Goal: Task Accomplishment & Management: Use online tool/utility

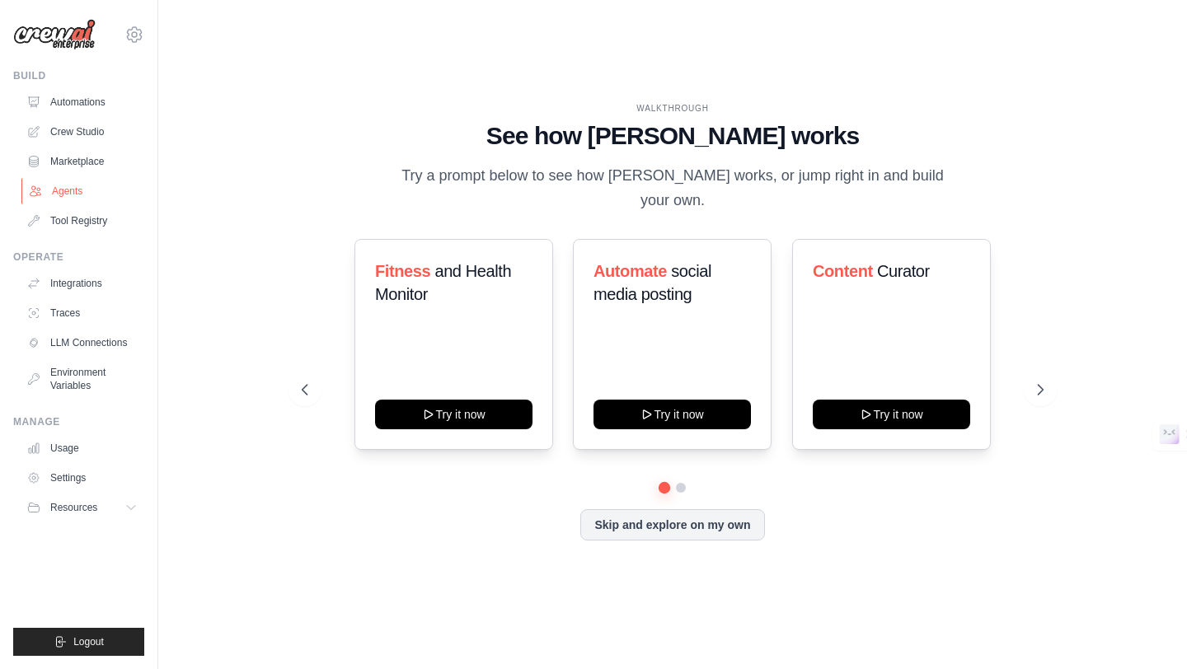
click at [74, 190] on link "Agents" at bounding box center [83, 191] width 124 height 26
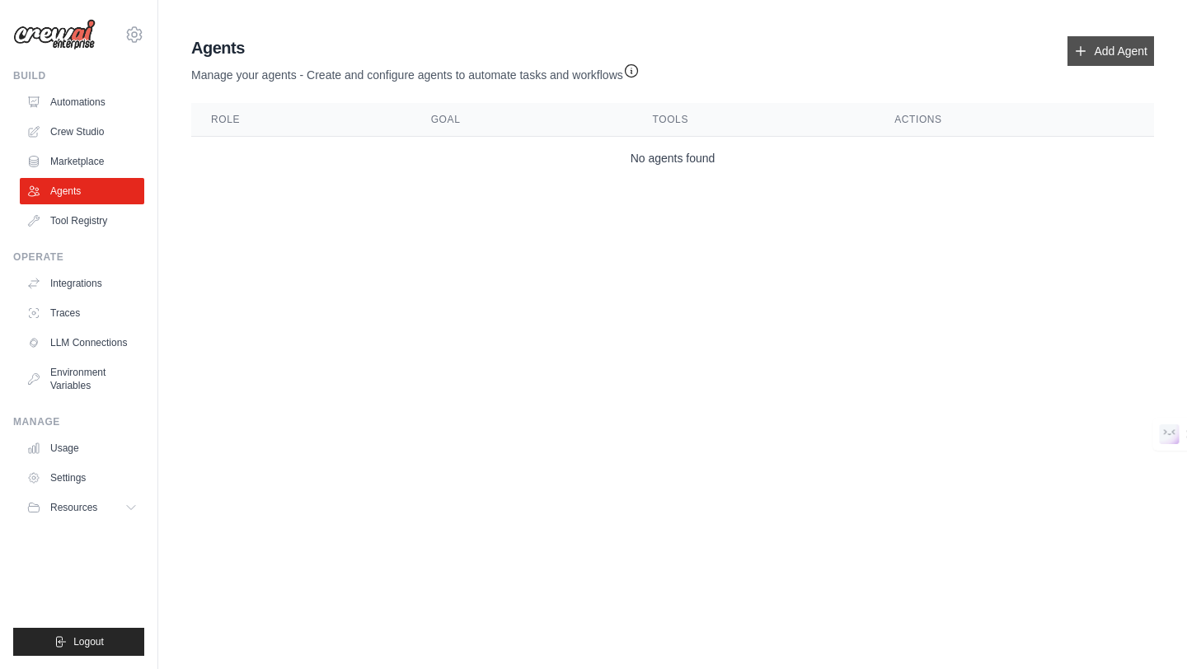
click at [1102, 52] on link "Add Agent" at bounding box center [1111, 51] width 87 height 30
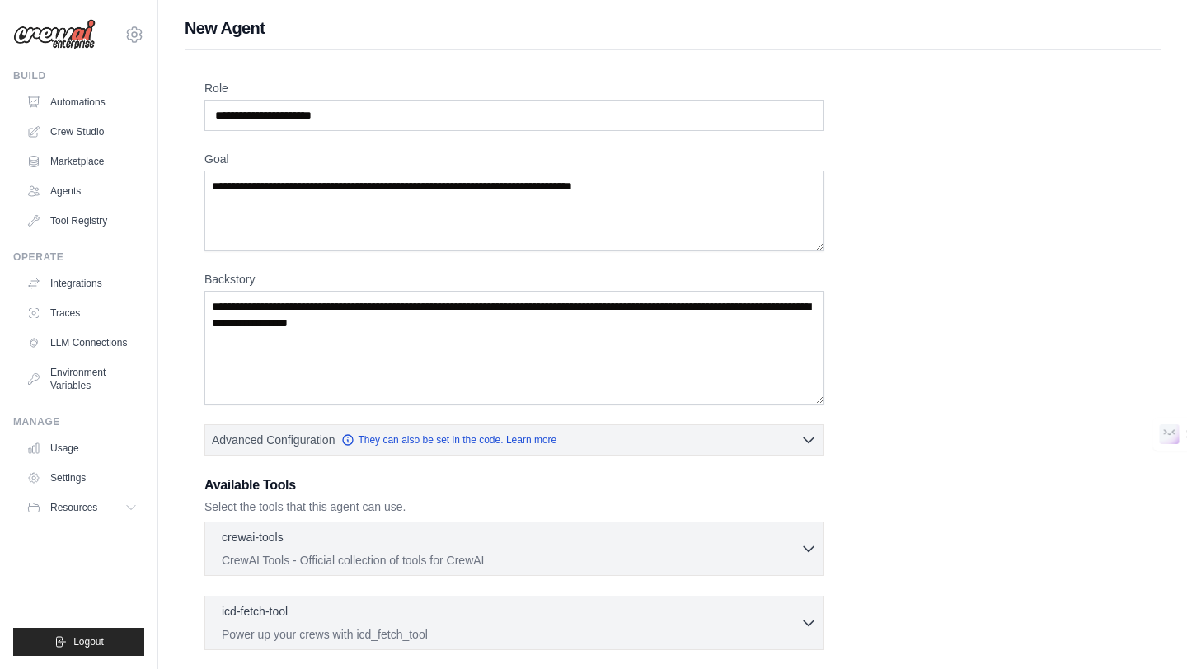
click at [1105, 57] on div "Role Goal [GEOGRAPHIC_DATA] Advanced Configuration They can also be set in the …" at bounding box center [673, 496] width 976 height 892
click at [629, 316] on textarea "Backstory" at bounding box center [514, 348] width 620 height 114
click at [108, 505] on button "Resources" at bounding box center [83, 508] width 124 height 26
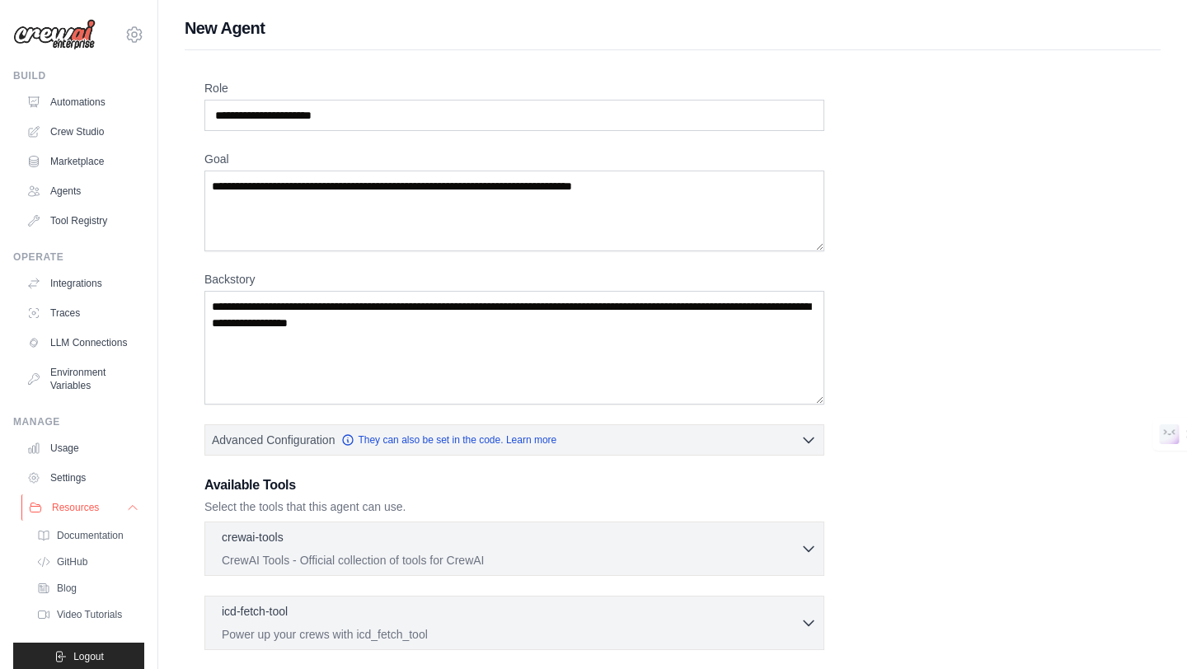
scroll to position [15, 0]
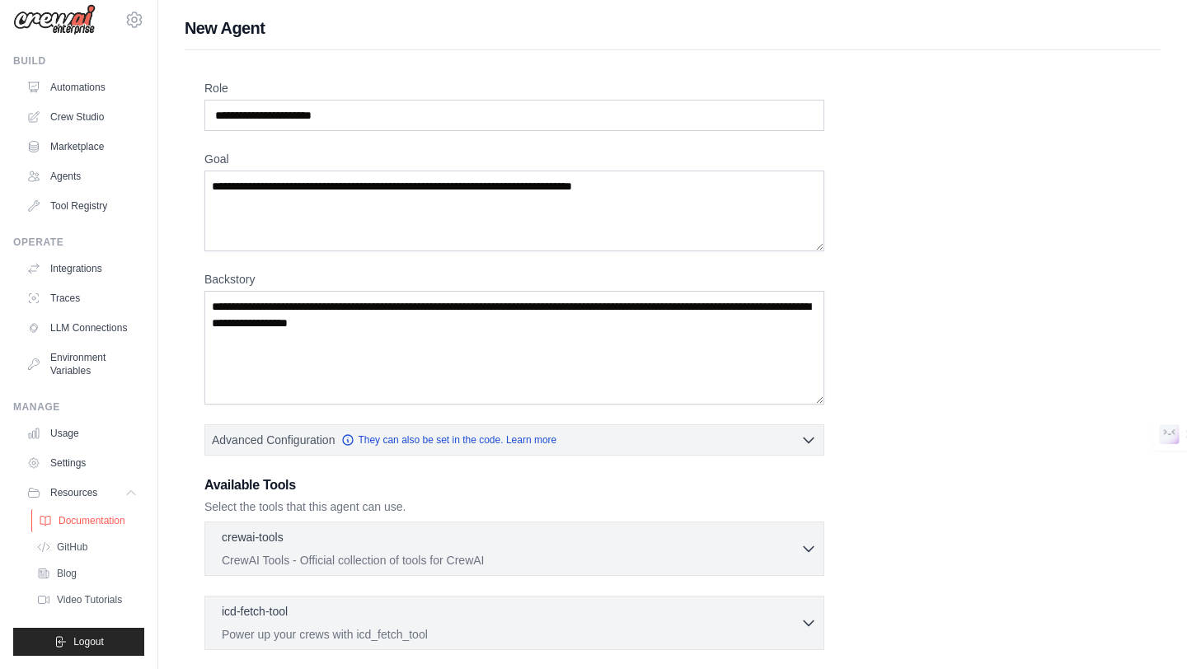
click at [105, 526] on span "Documentation" at bounding box center [92, 520] width 67 height 13
